Goal: Transaction & Acquisition: Purchase product/service

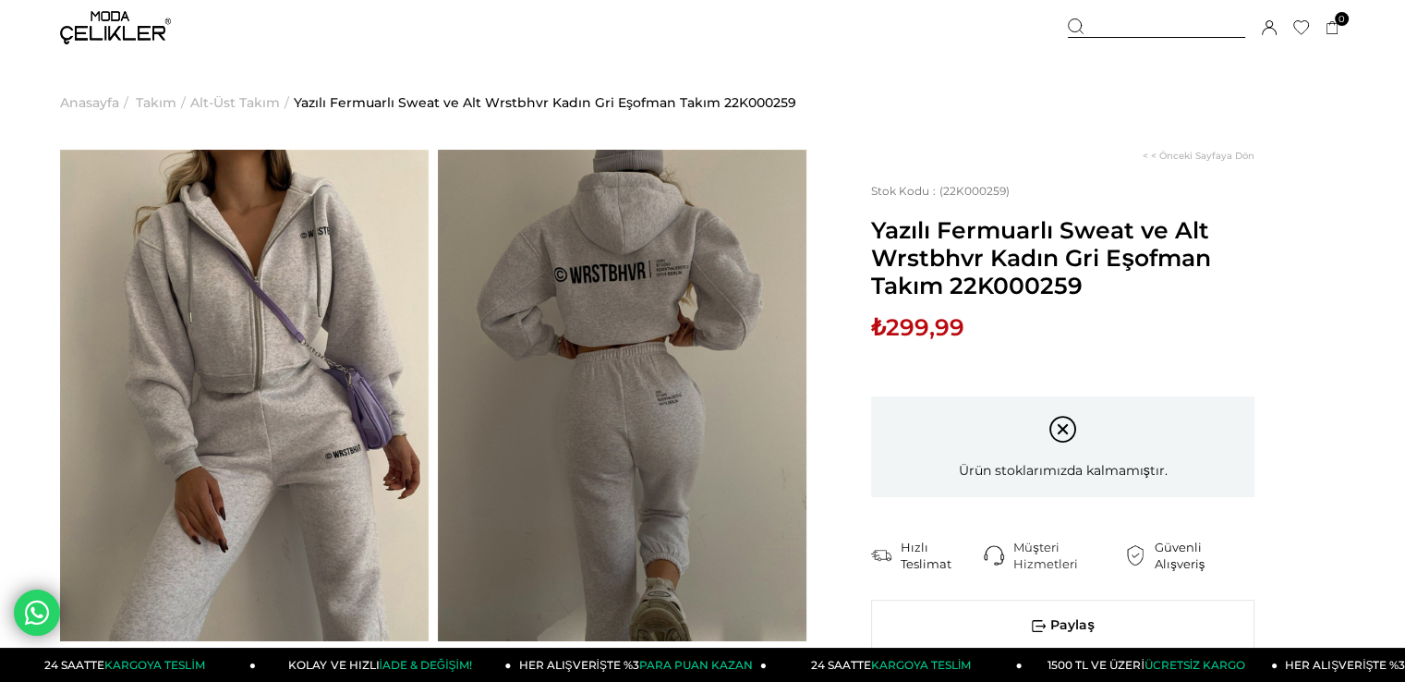
click at [250, 103] on span "Alt-Üst Takım" at bounding box center [235, 102] width 90 height 94
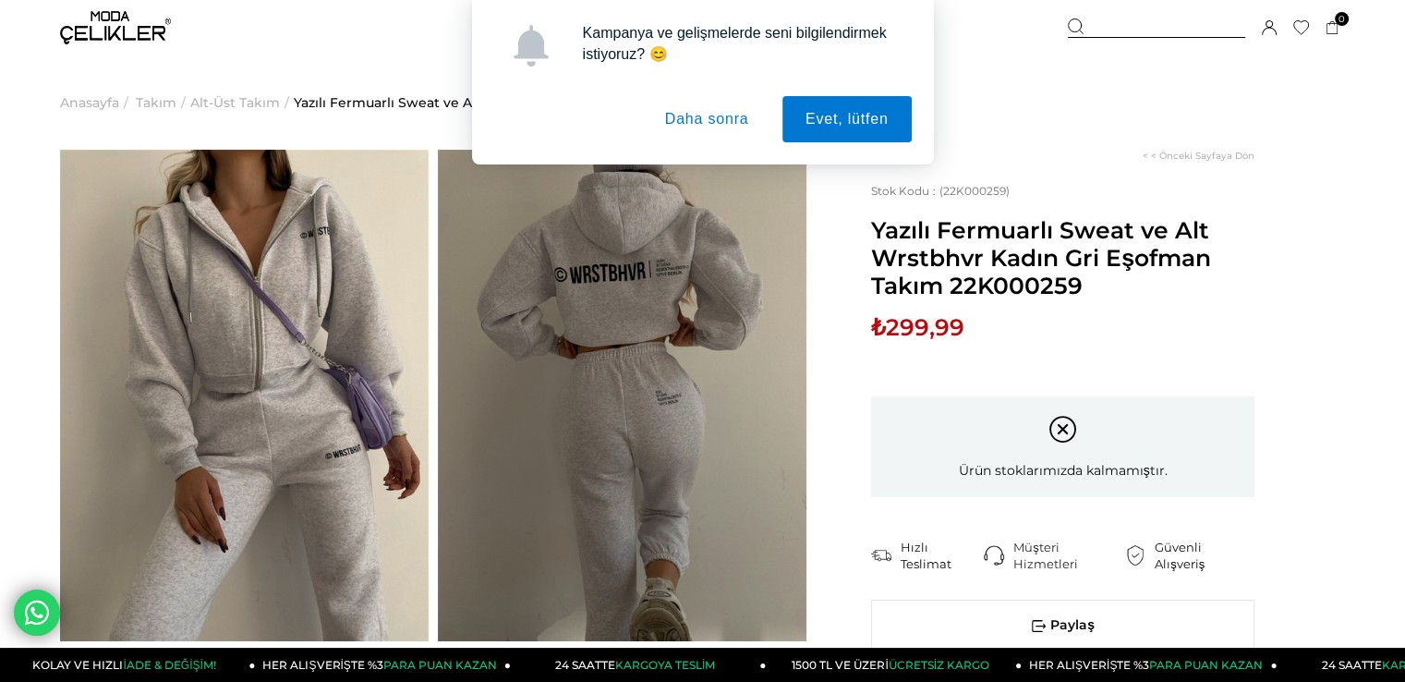
click at [711, 125] on button "Daha sonra" at bounding box center [707, 119] width 130 height 46
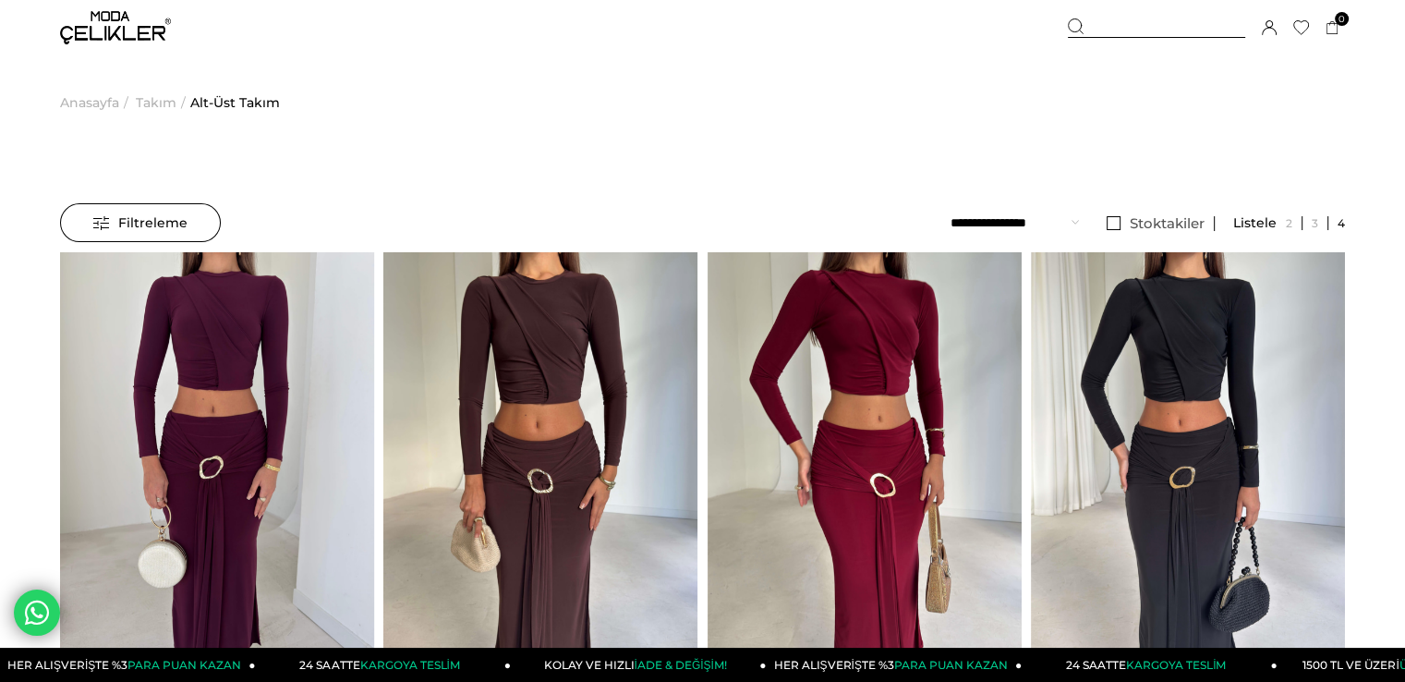
click at [79, 100] on span "Anasayfa" at bounding box center [89, 102] width 59 height 94
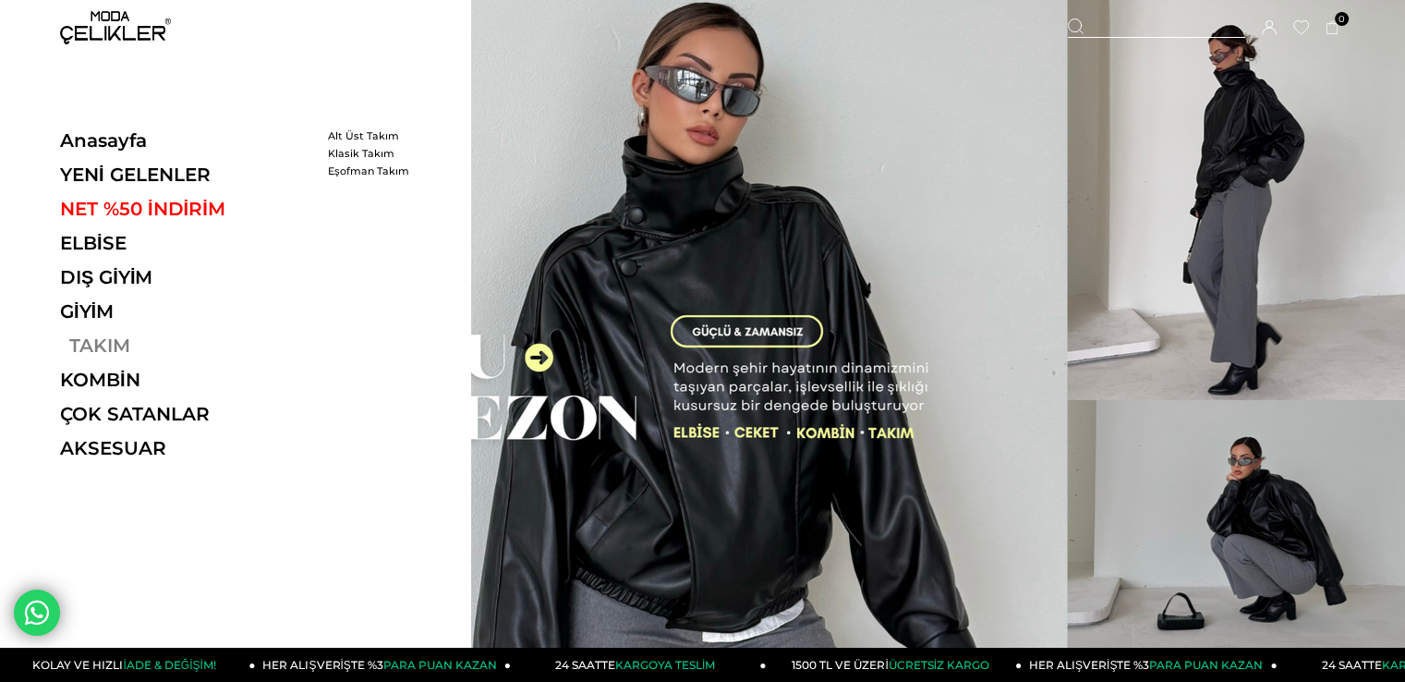
drag, startPoint x: 81, startPoint y: 345, endPoint x: 107, endPoint y: 356, distance: 28.1
click at [107, 355] on link "TAKIM" at bounding box center [187, 345] width 254 height 22
click at [95, 346] on link "TAKIM" at bounding box center [187, 345] width 254 height 22
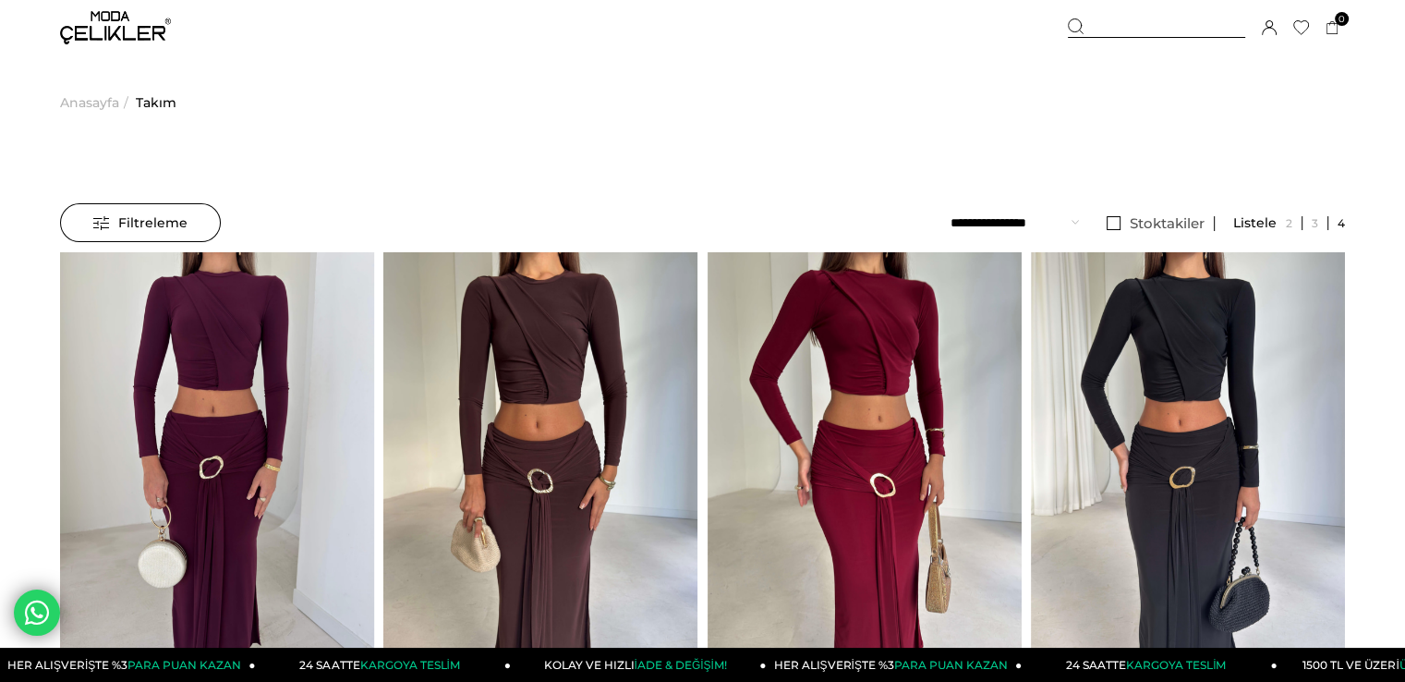
click at [1135, 24] on div at bounding box center [1156, 27] width 177 height 19
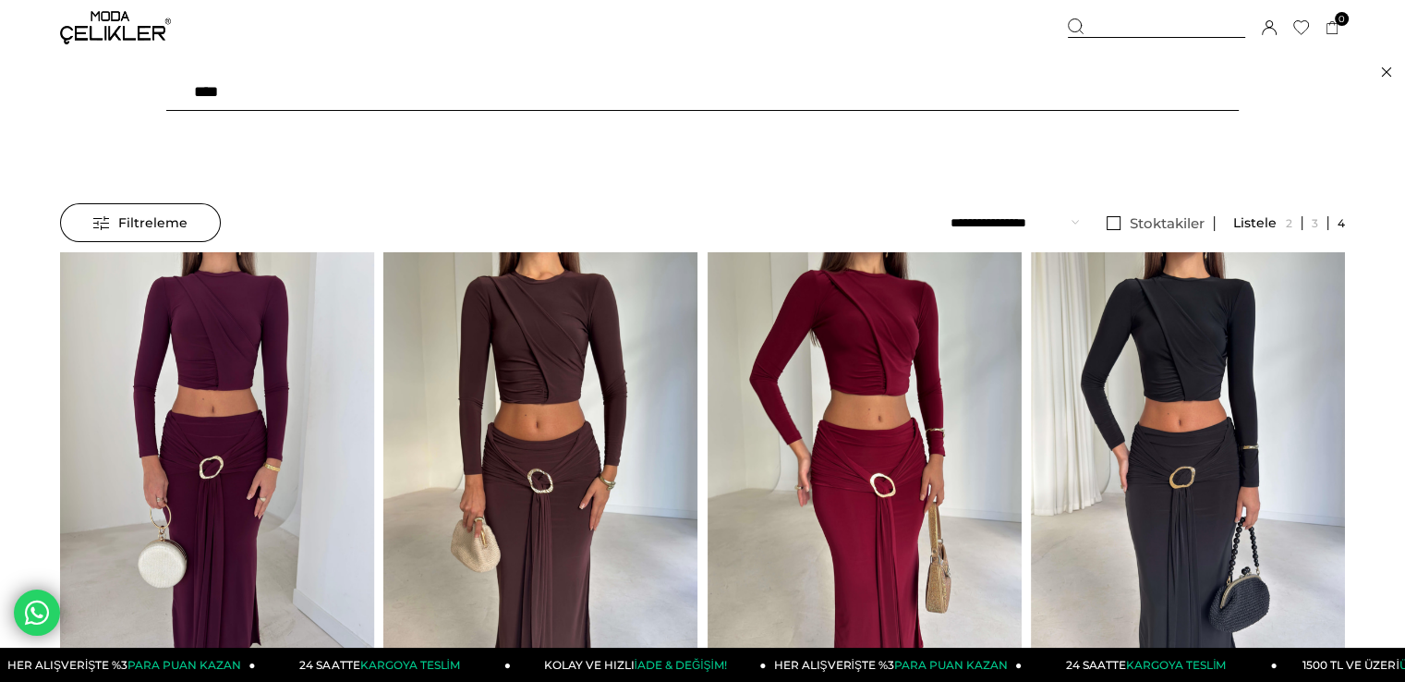
type input "*****"
